Goal: Check status: Check status

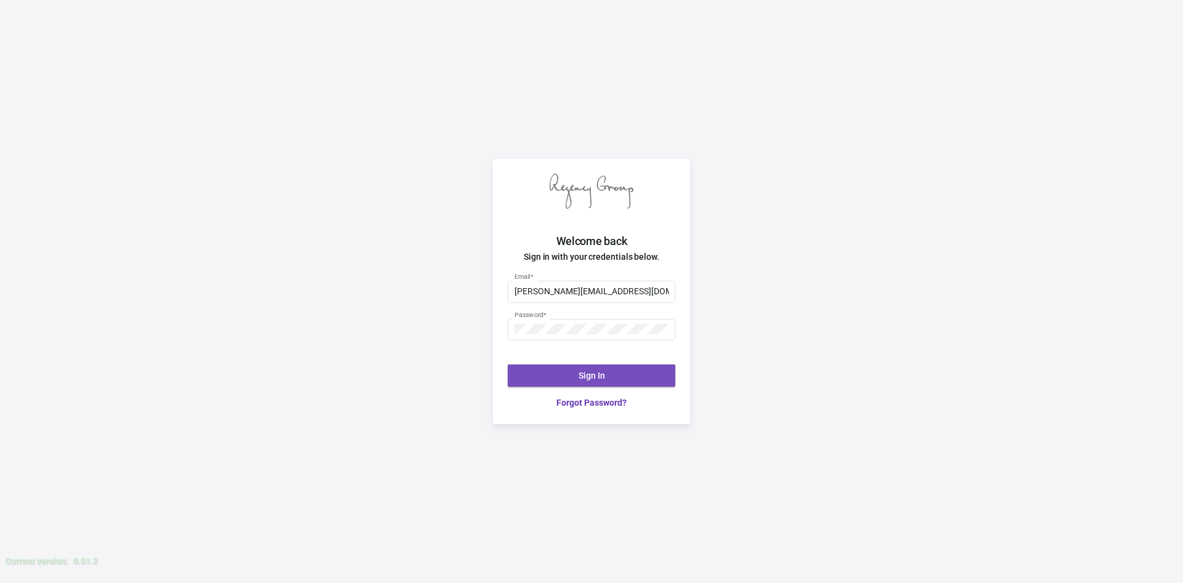
click at [592, 376] on span "Sign In" at bounding box center [592, 376] width 26 height 10
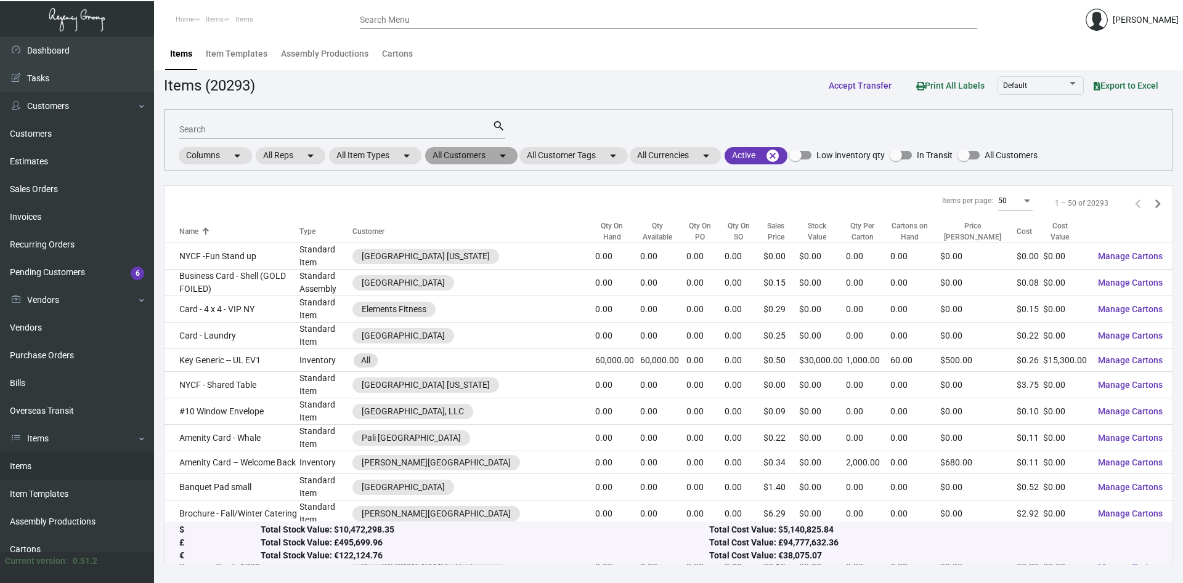
click at [480, 158] on mat-chip "All Customers arrow_drop_down" at bounding box center [471, 155] width 92 height 17
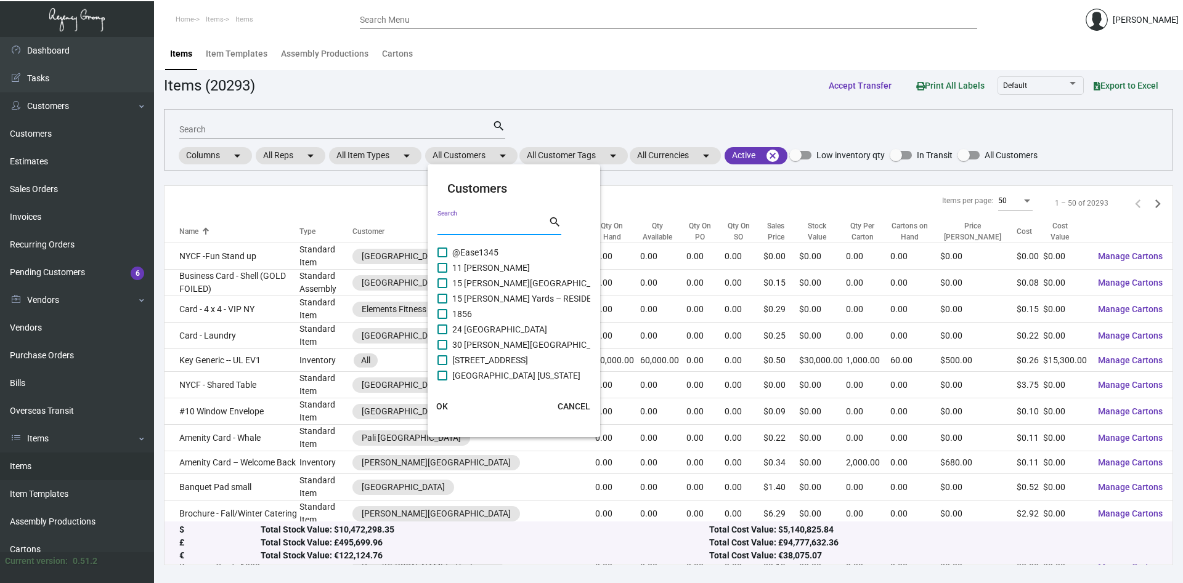
click at [468, 221] on input "Search" at bounding box center [492, 226] width 111 height 10
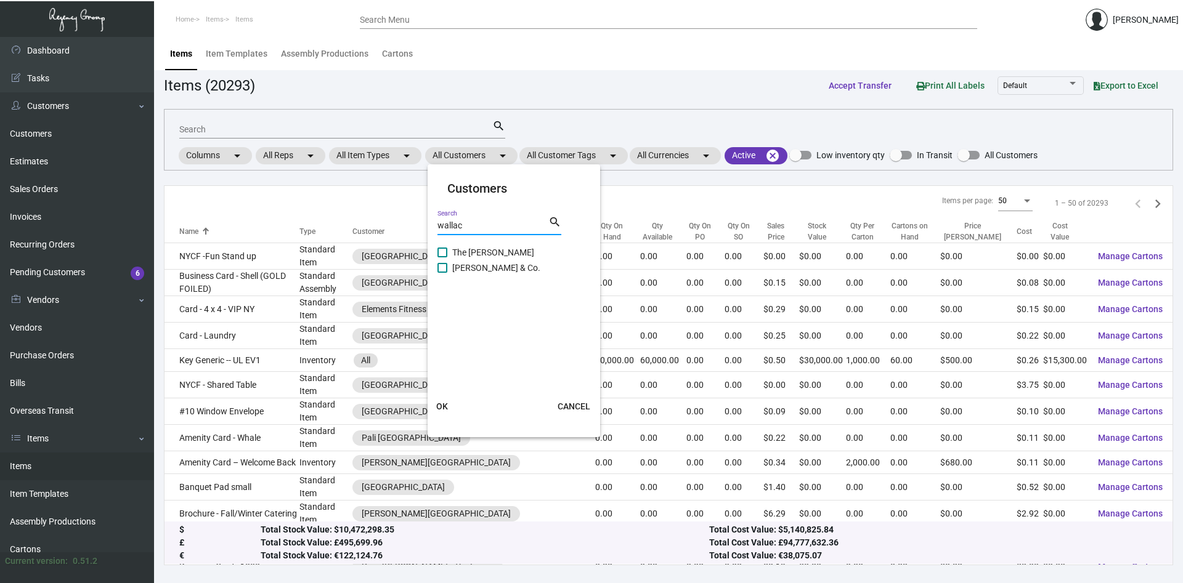
type input "wallac"
click at [455, 253] on span "The [PERSON_NAME]" at bounding box center [493, 252] width 82 height 15
click at [442, 258] on input "The [PERSON_NAME]" at bounding box center [442, 258] width 1 height 1
checkbox input "true"
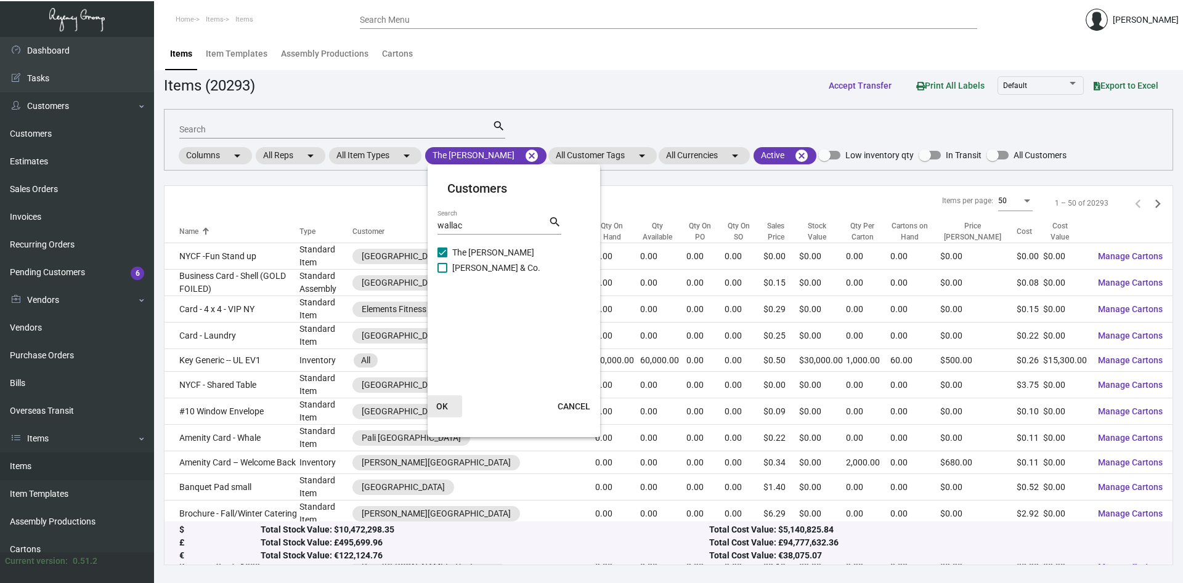
click at [434, 399] on button "OK" at bounding box center [442, 407] width 39 height 22
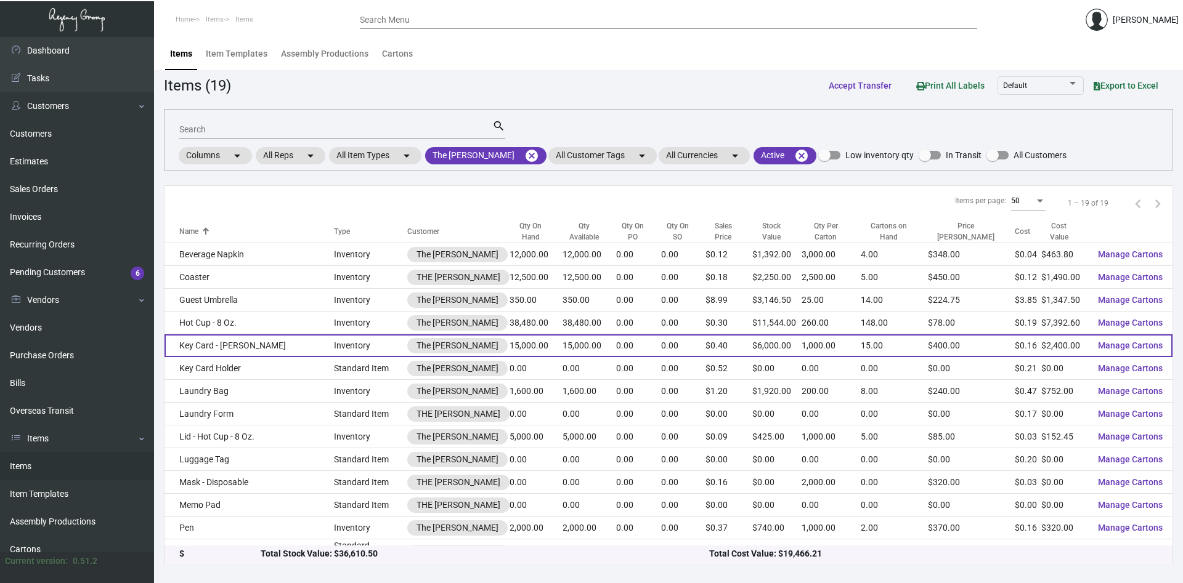
click at [221, 346] on td "Key Card - [PERSON_NAME]" at bounding box center [249, 346] width 169 height 23
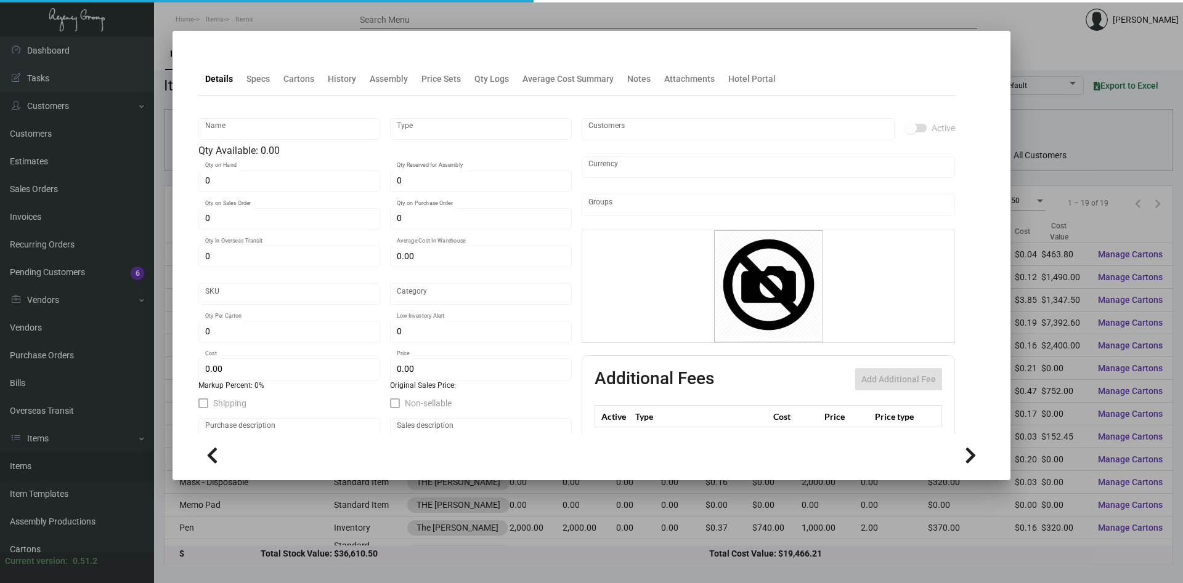
type input "Key Card - [PERSON_NAME]"
type input "Inventory"
type input "15,000"
type input "5,000"
type input "$ 0.17909"
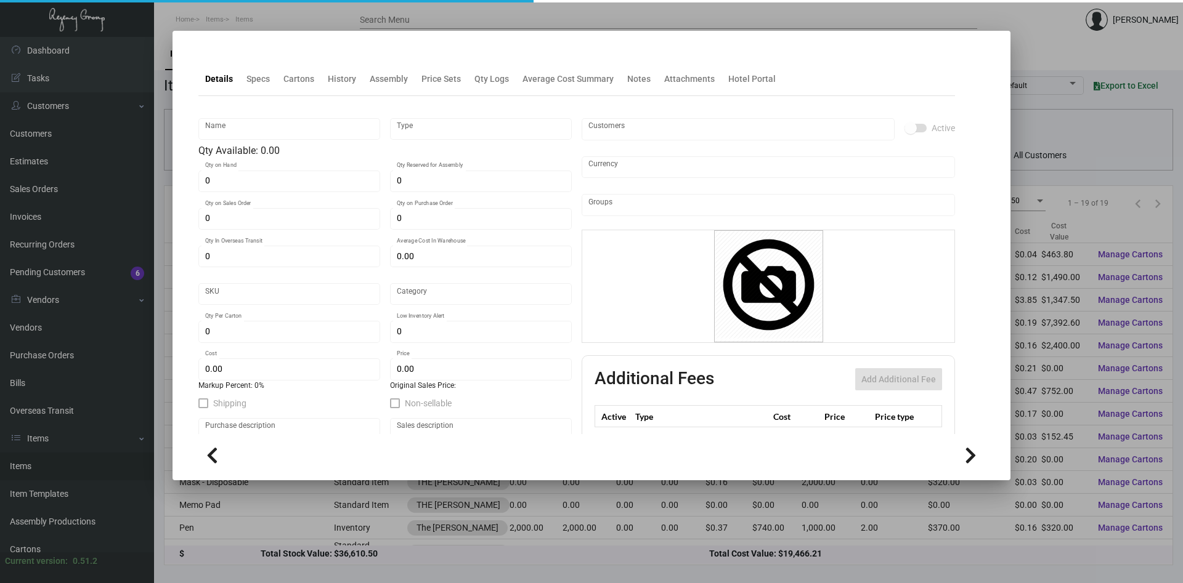
type input "Overseas"
type input "1,000"
type input "$ 0.16"
type input "$ 0.40"
checkbox input "true"
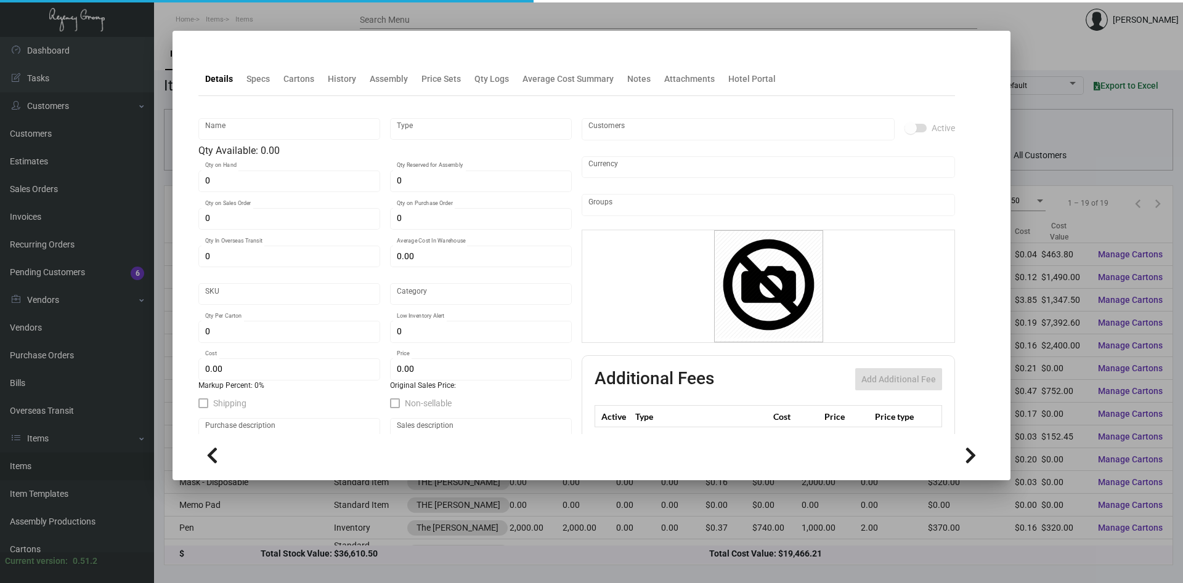
checkbox input "true"
type input "United States Dollar $"
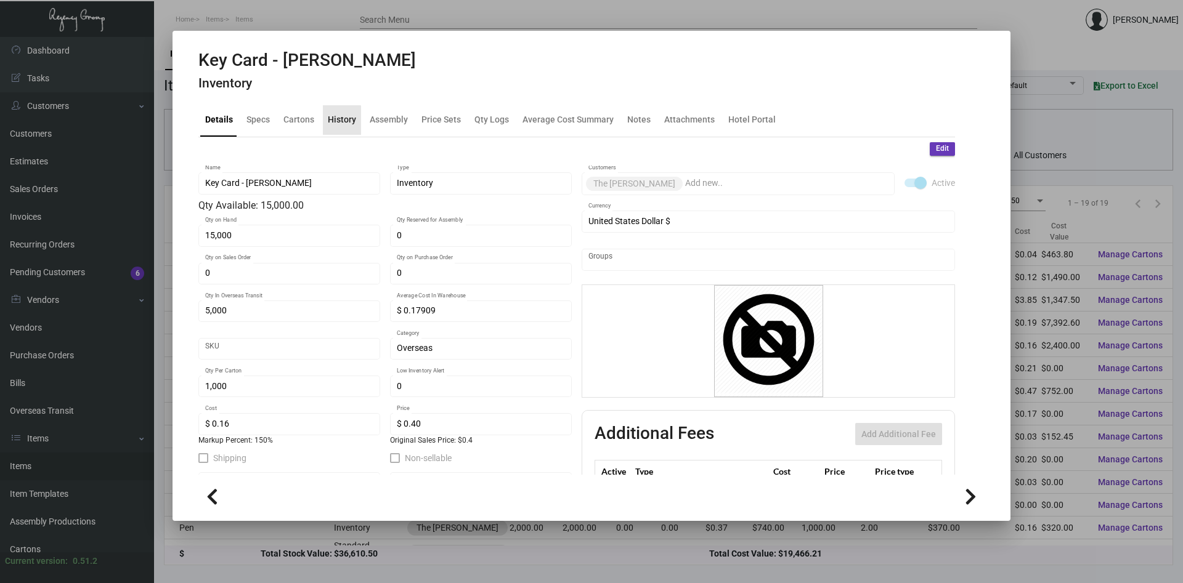
click at [341, 123] on div "History" at bounding box center [342, 119] width 28 height 13
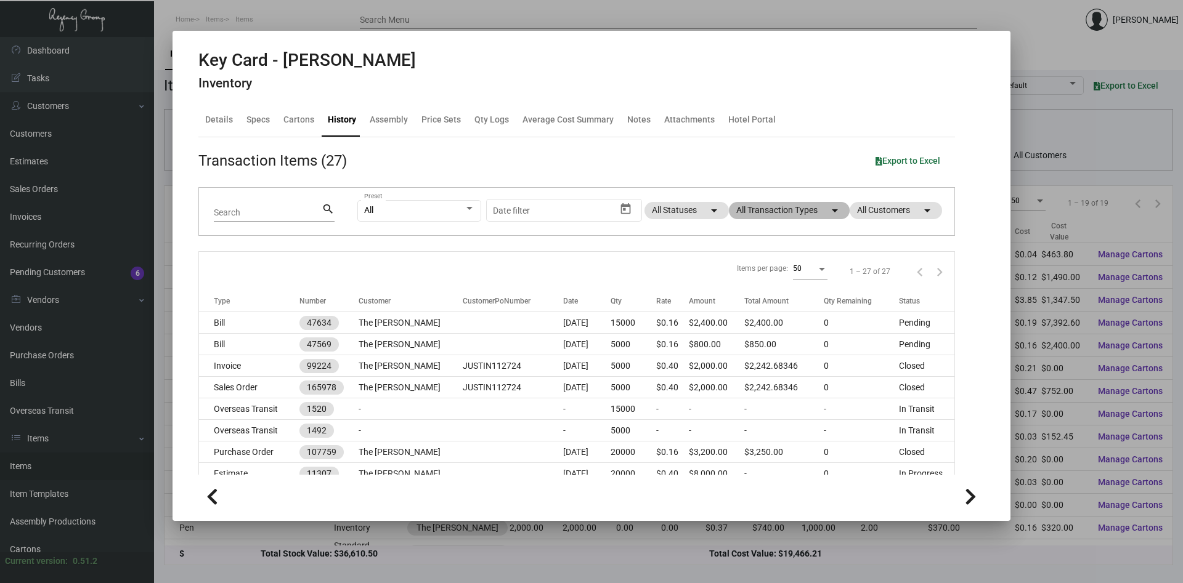
click at [803, 212] on mat-chip "All Transaction Types arrow_drop_down" at bounding box center [789, 210] width 121 height 17
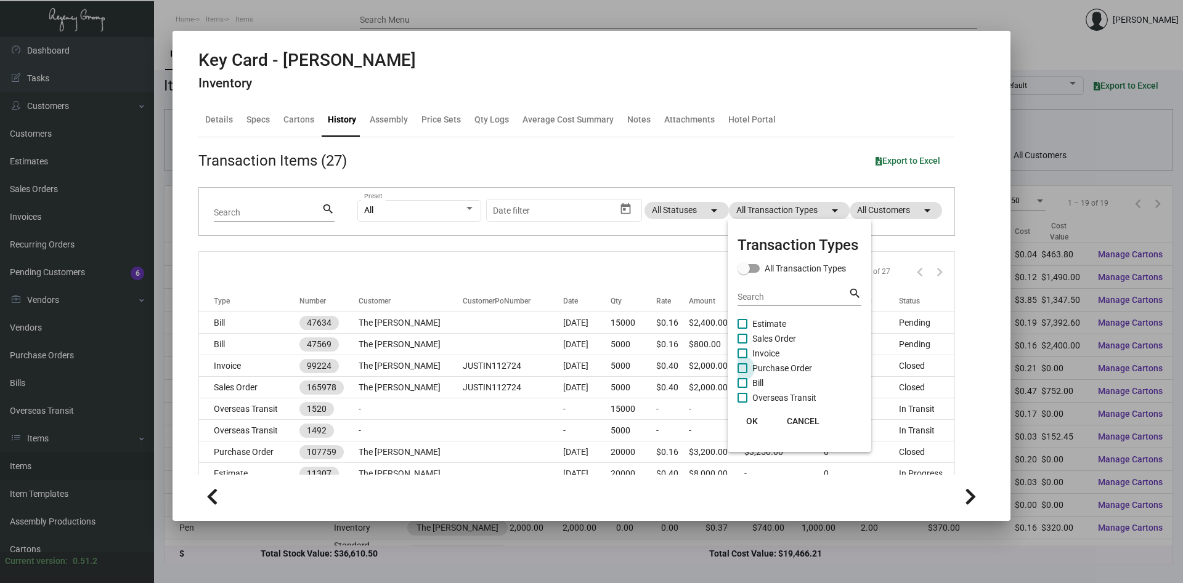
click at [744, 370] on span at bounding box center [742, 369] width 10 height 10
click at [742, 373] on input "Purchase Order" at bounding box center [742, 373] width 1 height 1
checkbox input "true"
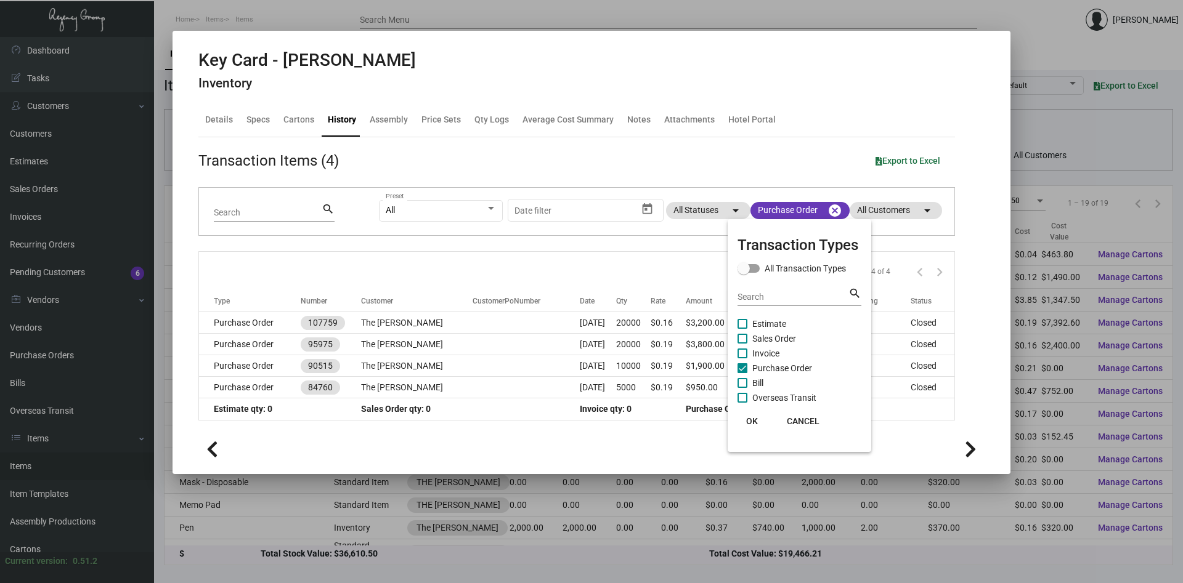
click at [754, 423] on span "OK" at bounding box center [752, 421] width 12 height 10
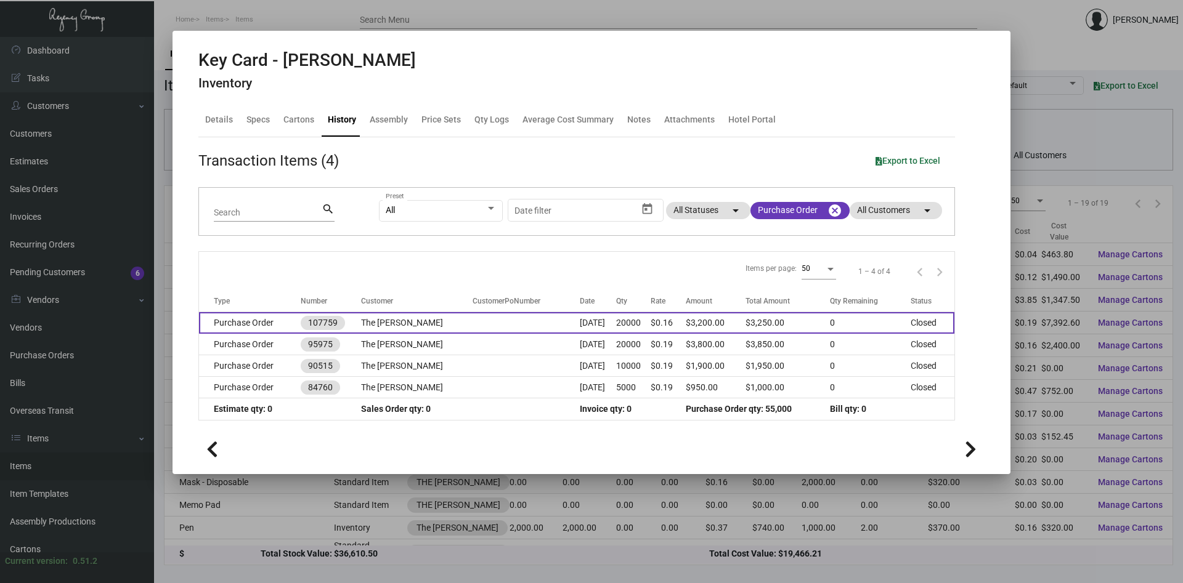
click at [418, 324] on td "The [PERSON_NAME]" at bounding box center [417, 323] width 112 height 22
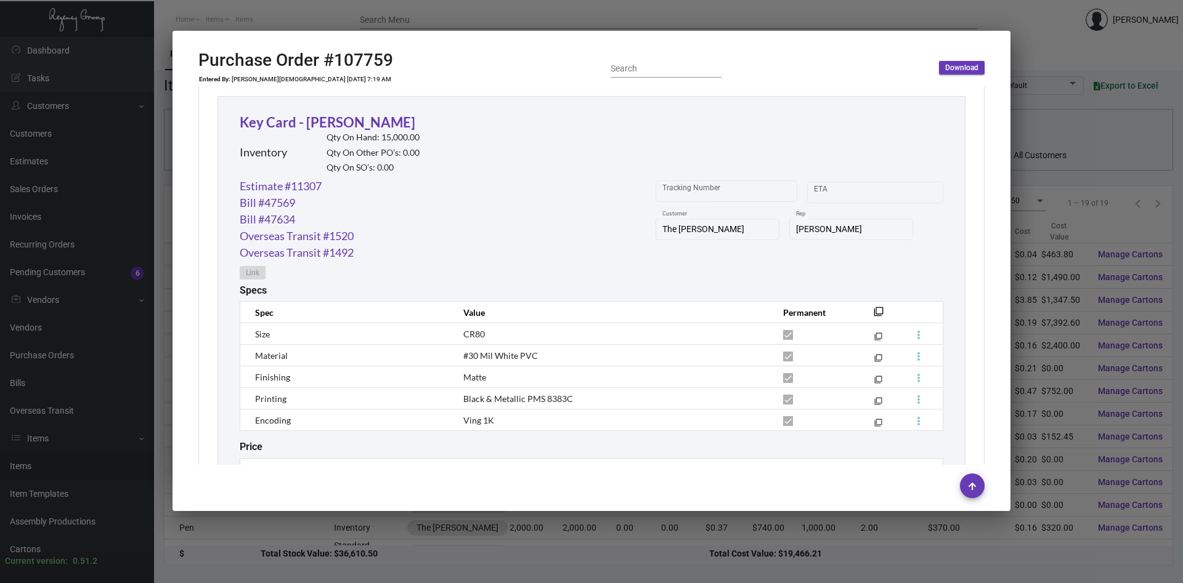
scroll to position [628, 0]
